Goal: Transaction & Acquisition: Subscribe to service/newsletter

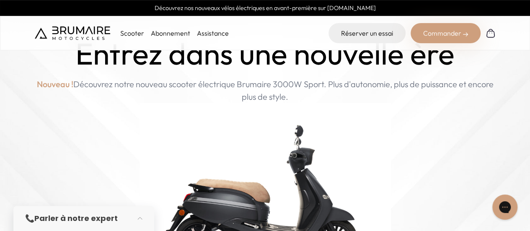
scroll to position [31, 0]
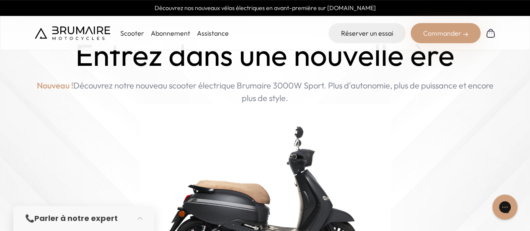
click at [177, 33] on link "Abonnement" at bounding box center [170, 33] width 39 height 8
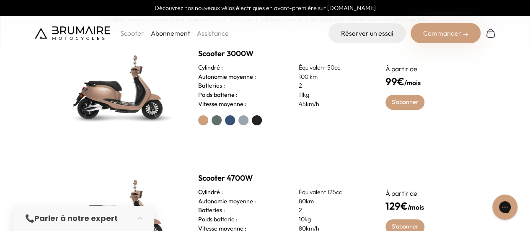
scroll to position [277, 0]
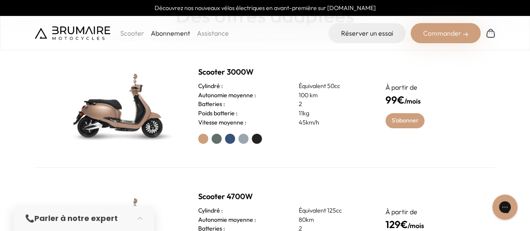
click at [231, 141] on label at bounding box center [230, 139] width 10 height 10
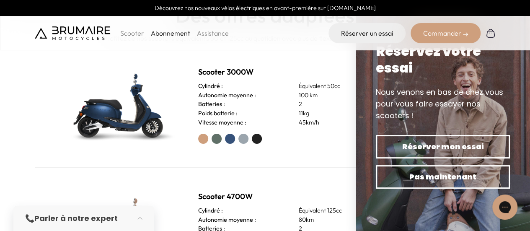
click at [215, 139] on label at bounding box center [217, 139] width 10 height 10
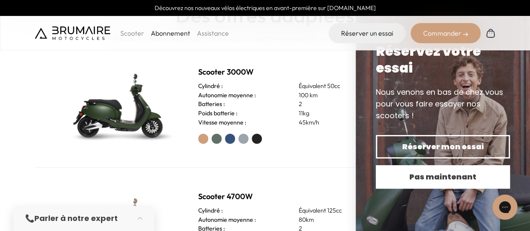
click at [446, 181] on span "Pas maintenant" at bounding box center [442, 177] width 105 height 12
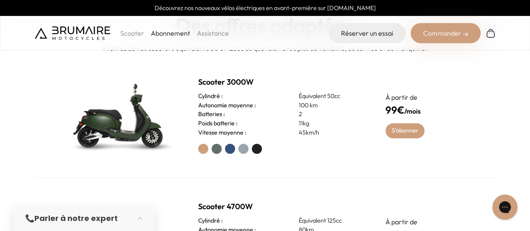
scroll to position [266, 0]
click at [400, 134] on link "S'abonner" at bounding box center [404, 131] width 39 height 15
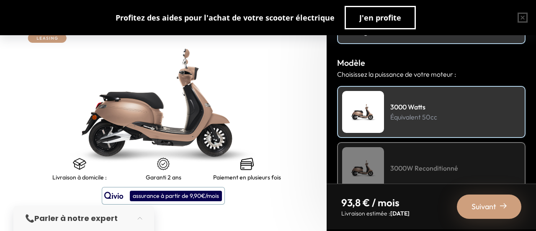
scroll to position [136, 0]
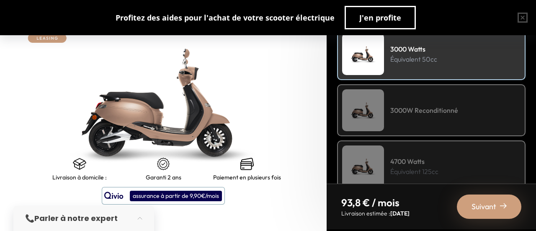
click at [407, 109] on h4 "3000W Reconditionné" at bounding box center [424, 110] width 68 height 10
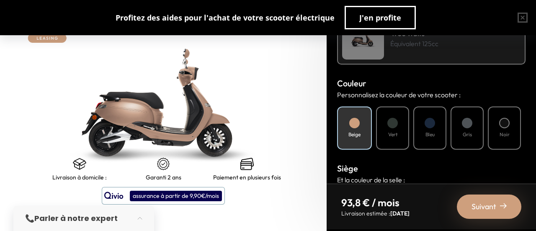
scroll to position [278, 0]
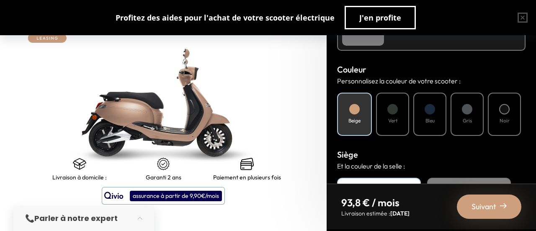
click at [397, 108] on div at bounding box center [392, 109] width 10 height 10
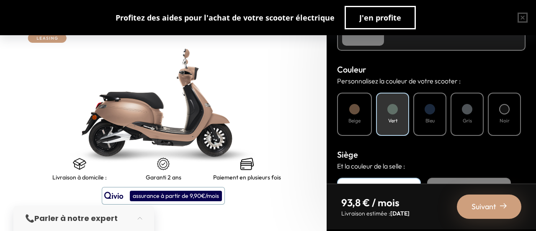
click at [434, 112] on div at bounding box center [430, 109] width 10 height 10
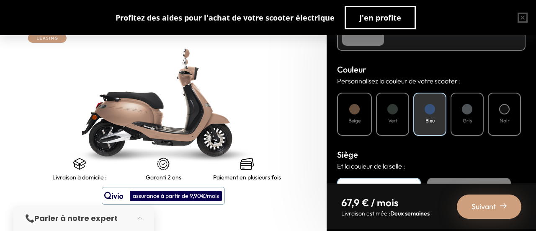
click at [400, 106] on div "Vert" at bounding box center [392, 114] width 33 height 43
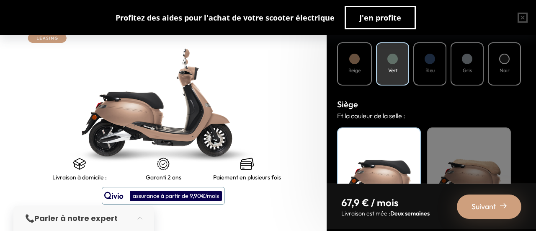
scroll to position [356, 0]
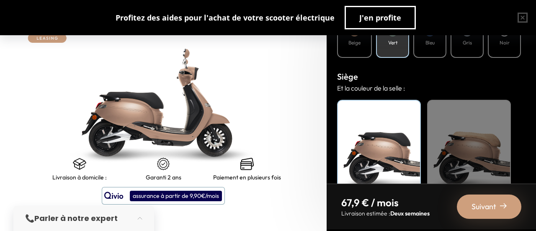
click at [391, 136] on div "Noir" at bounding box center [379, 152] width 84 height 105
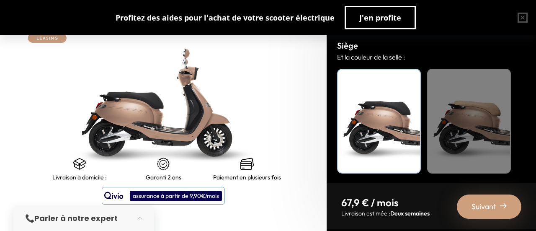
scroll to position [387, 0]
click at [472, 204] on span "Suivant" at bounding box center [484, 207] width 25 height 12
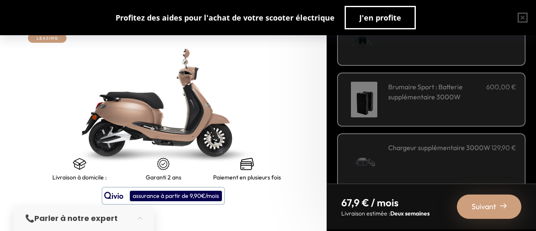
scroll to position [376, 0]
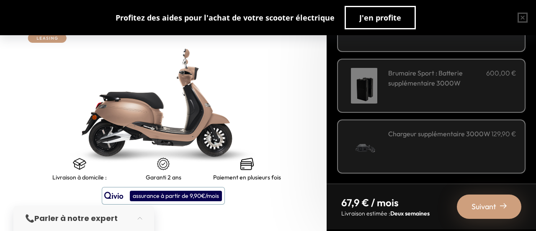
click at [474, 199] on div "Suivant" at bounding box center [489, 206] width 65 height 24
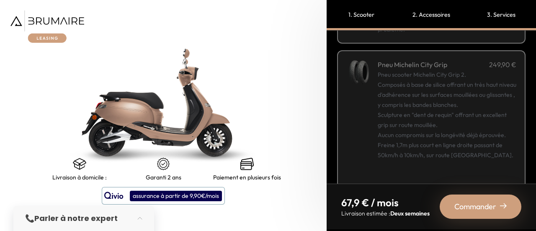
scroll to position [237, 0]
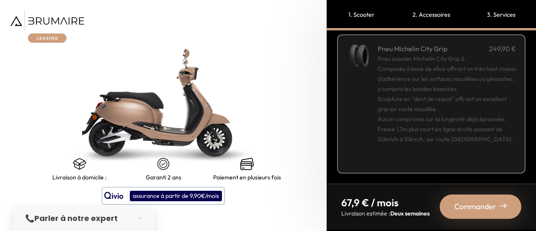
click at [463, 198] on div "Commander" at bounding box center [481, 206] width 82 height 24
